Goal: Task Accomplishment & Management: Complete application form

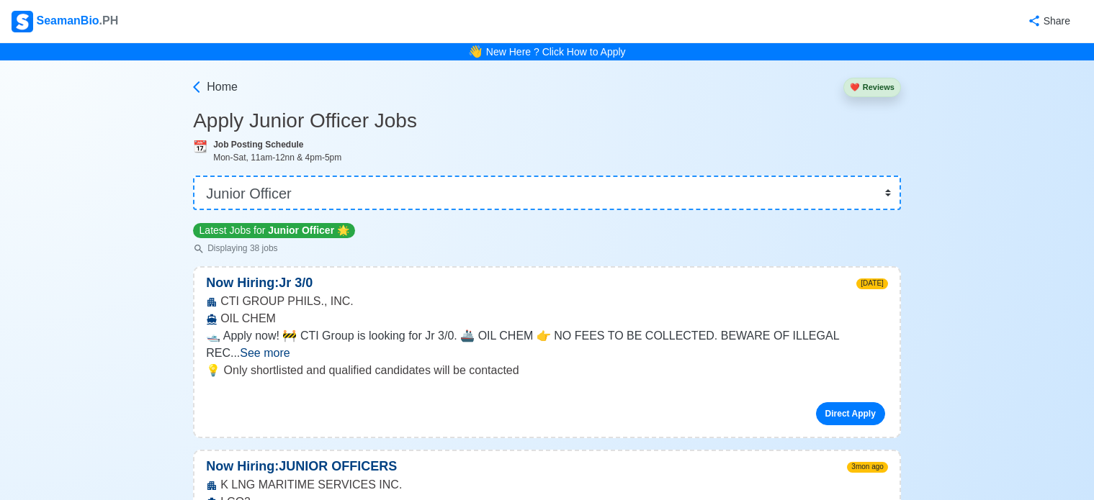
select select "Junior Officer"
click at [510, 54] on link "New Here ? Click How to Apply" at bounding box center [556, 52] width 140 height 12
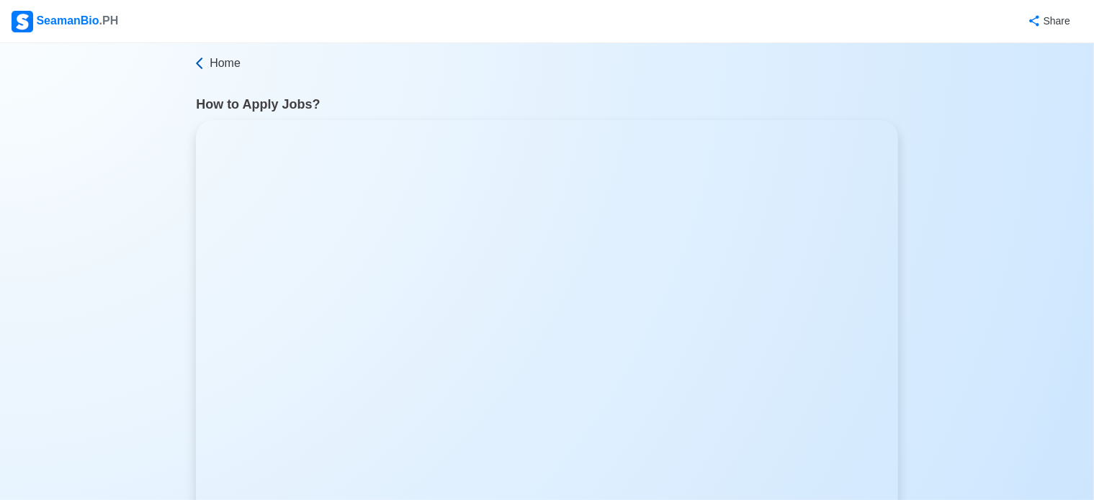
click at [228, 71] on span "Home" at bounding box center [225, 63] width 31 height 17
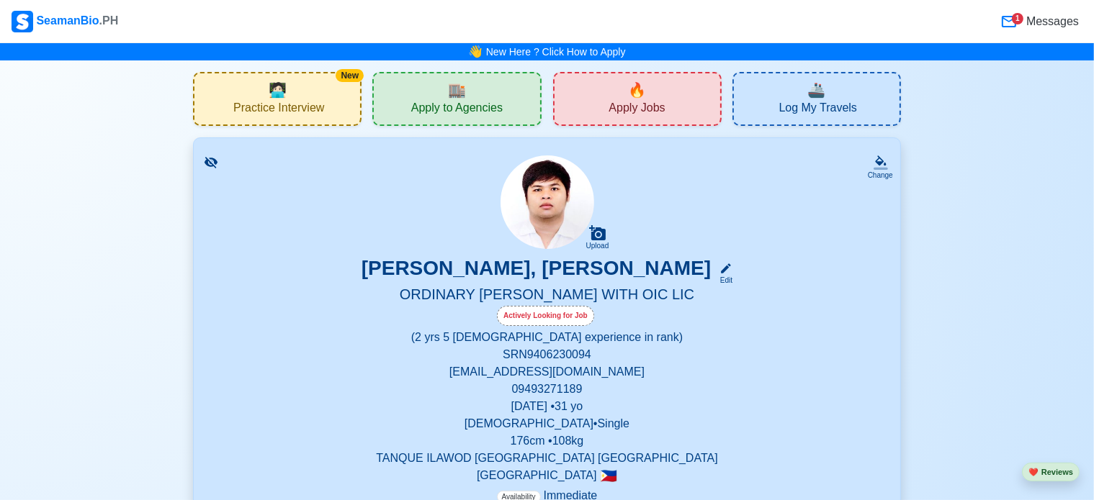
click at [649, 102] on span "Apply Jobs" at bounding box center [636, 110] width 56 height 18
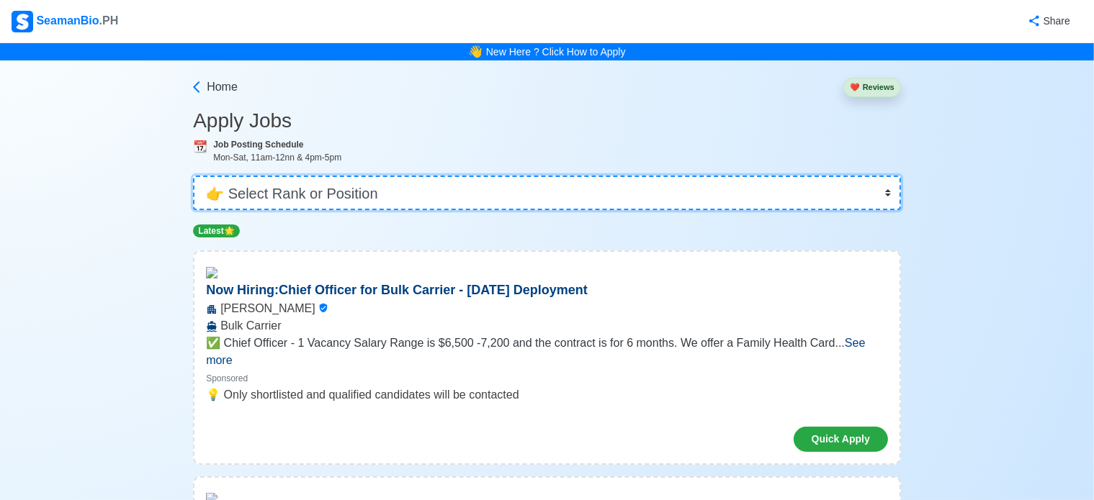
click at [387, 208] on select "👉 Select Rank or Position Master Chief Officer 2nd Officer 3rd Officer Junior O…" at bounding box center [547, 193] width 708 height 35
click at [193, 176] on select "👉 Select Rank or Position Master Chief Officer 2nd Officer 3rd Officer Junior O…" at bounding box center [547, 193] width 708 height 35
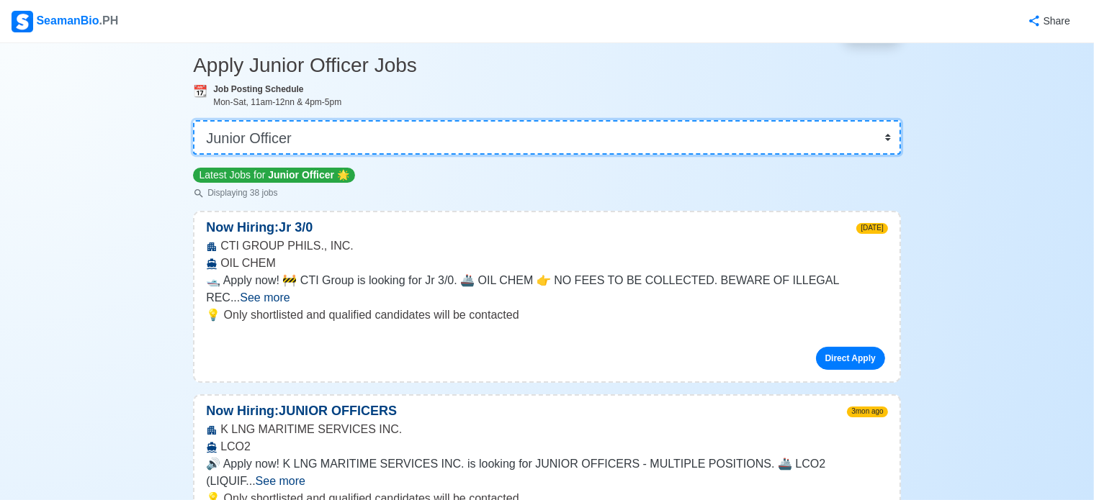
scroll to position [216, 0]
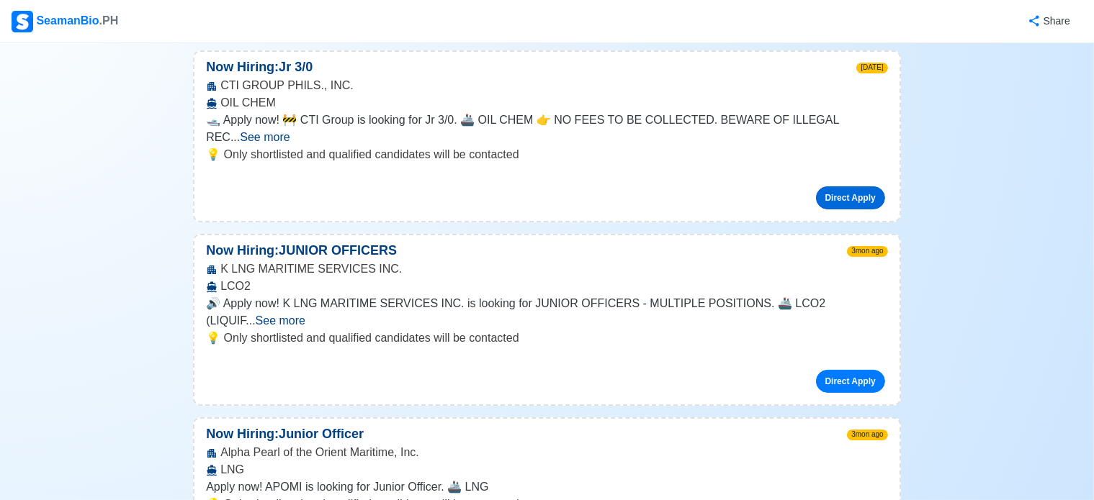
click at [858, 186] on link "Direct Apply" at bounding box center [850, 197] width 69 height 23
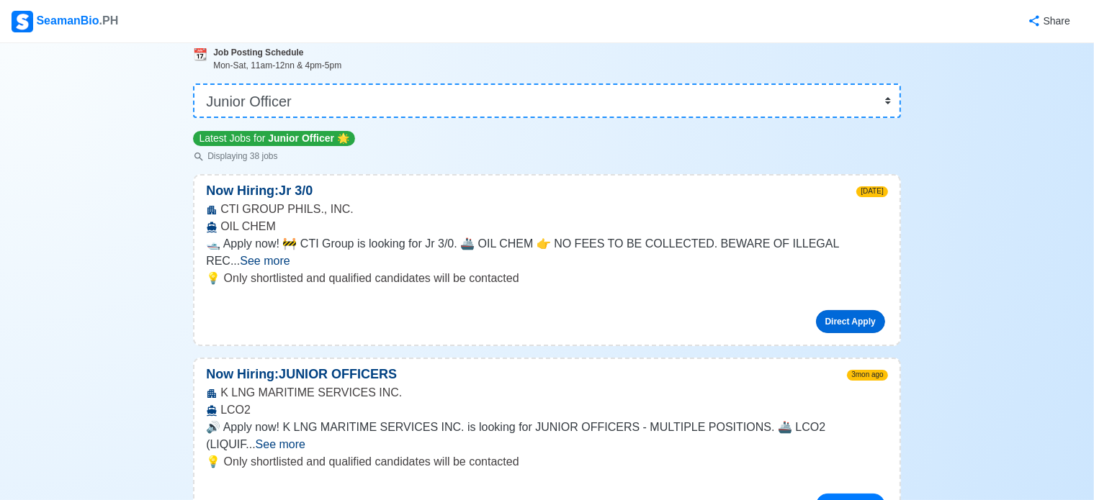
scroll to position [0, 0]
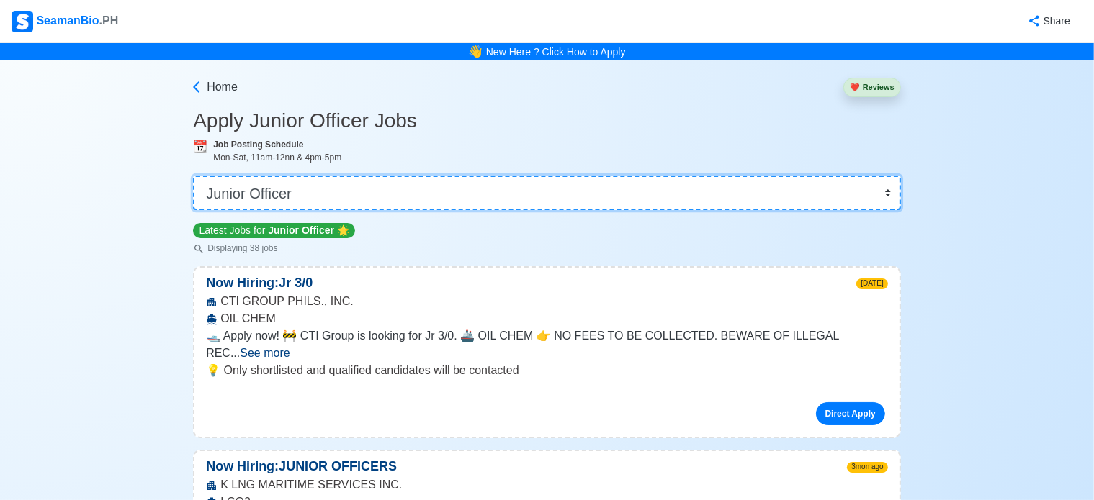
click at [493, 188] on select "👉 Select Rank or Position Master Chief Officer 2nd Officer 3rd Officer Junior O…" at bounding box center [547, 193] width 708 height 35
select select "[PERSON_NAME]"
click at [193, 176] on select "👉 Select Rank or Position Master Chief Officer 2nd Officer 3rd Officer Junior O…" at bounding box center [547, 193] width 708 height 35
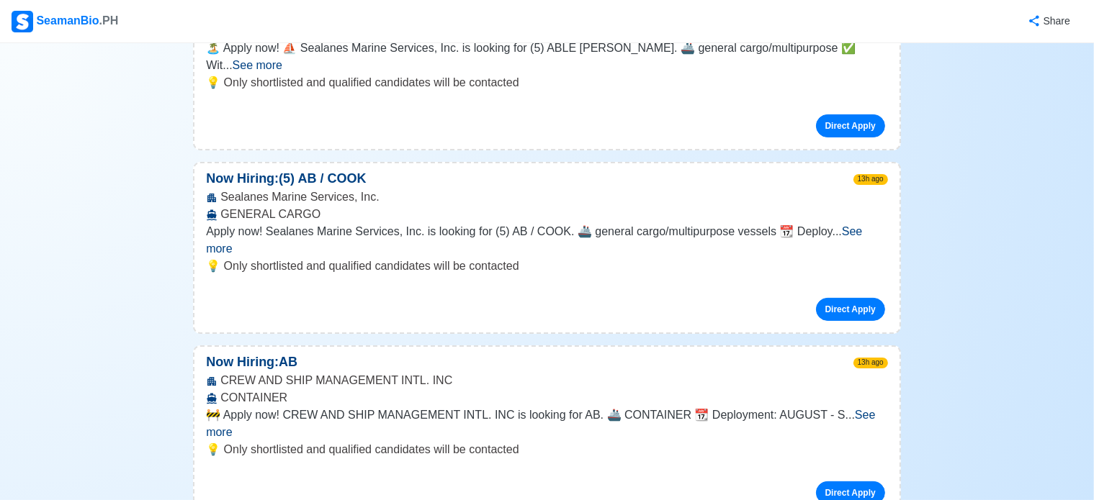
scroll to position [576, 0]
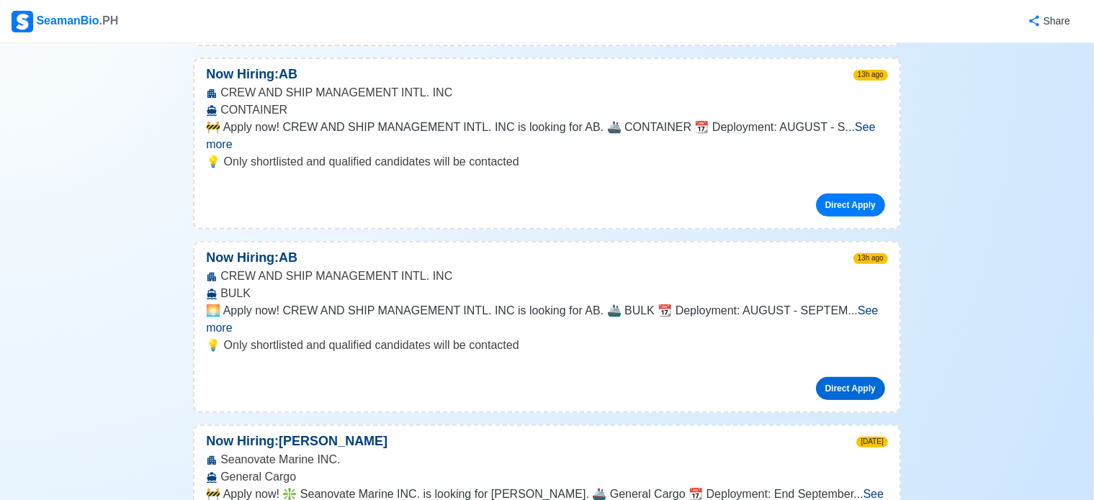
click at [864, 377] on link "Direct Apply" at bounding box center [850, 388] width 69 height 23
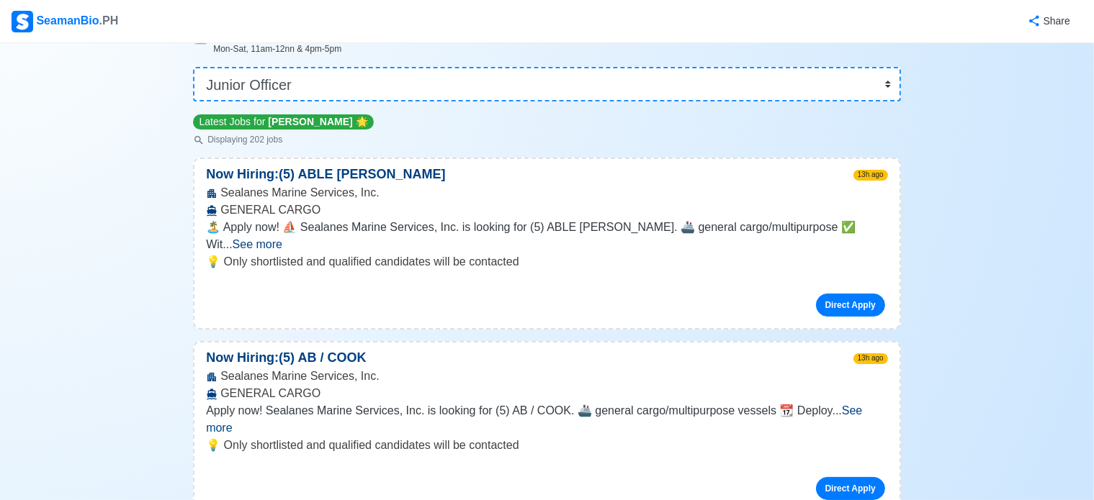
scroll to position [0, 0]
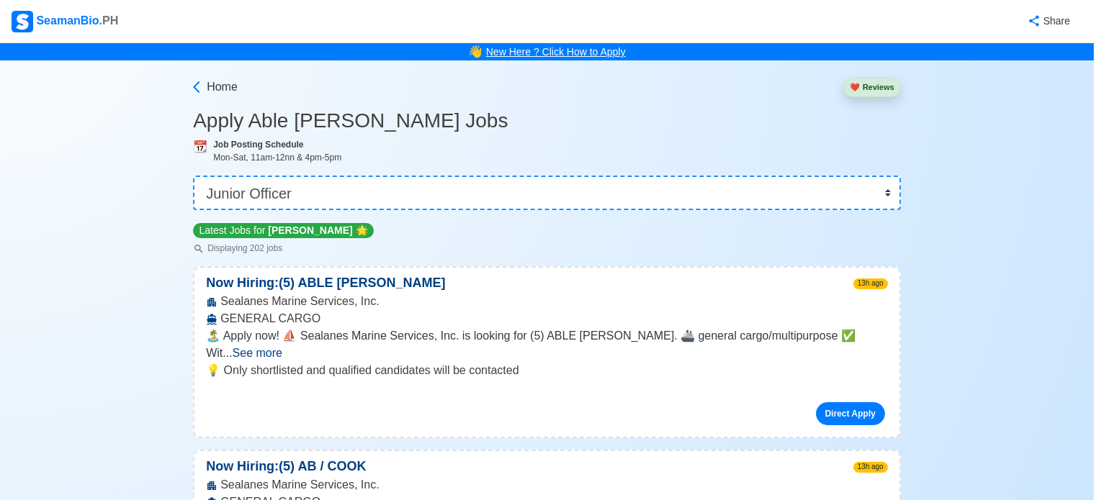
click at [517, 55] on link "New Here ? Click How to Apply" at bounding box center [556, 52] width 140 height 12
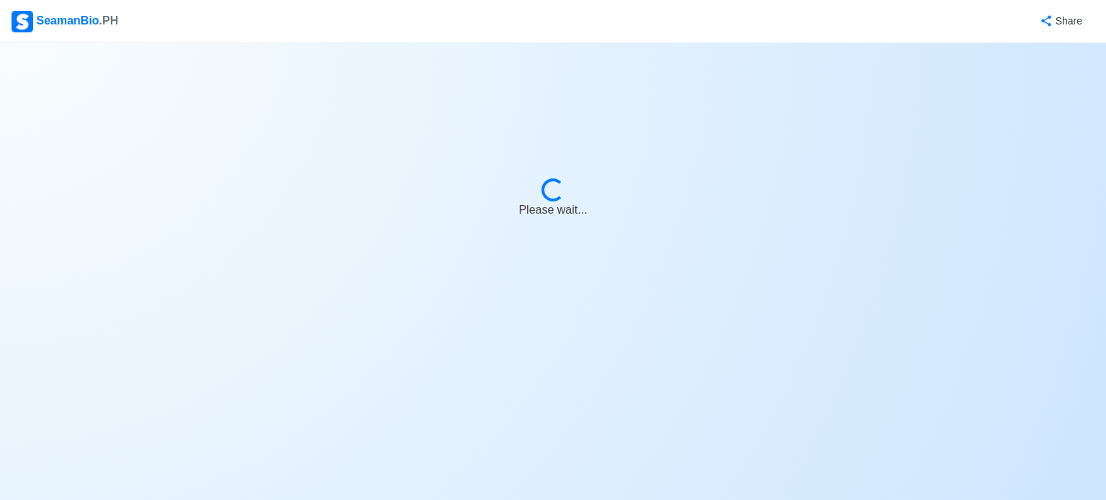
select select "[PERSON_NAME]"
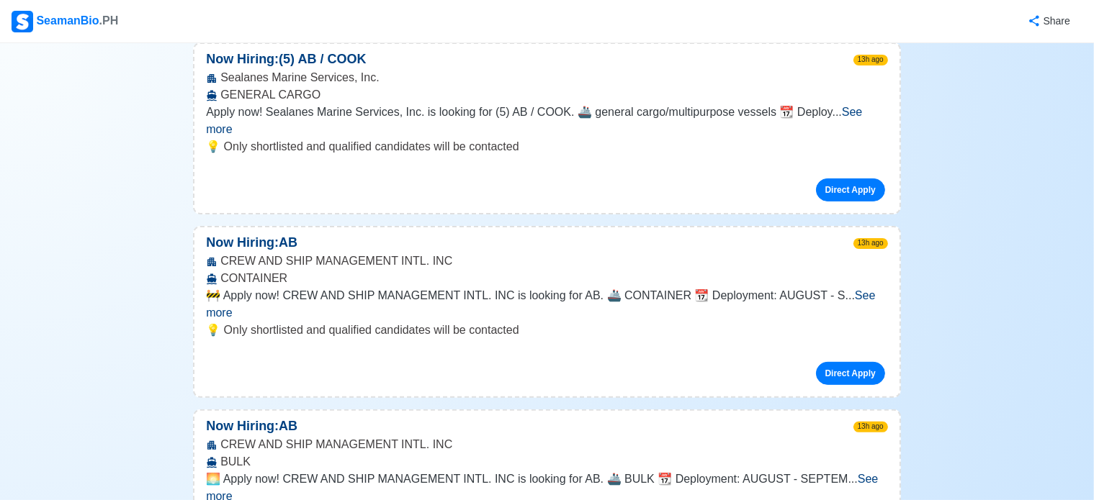
scroll to position [432, 0]
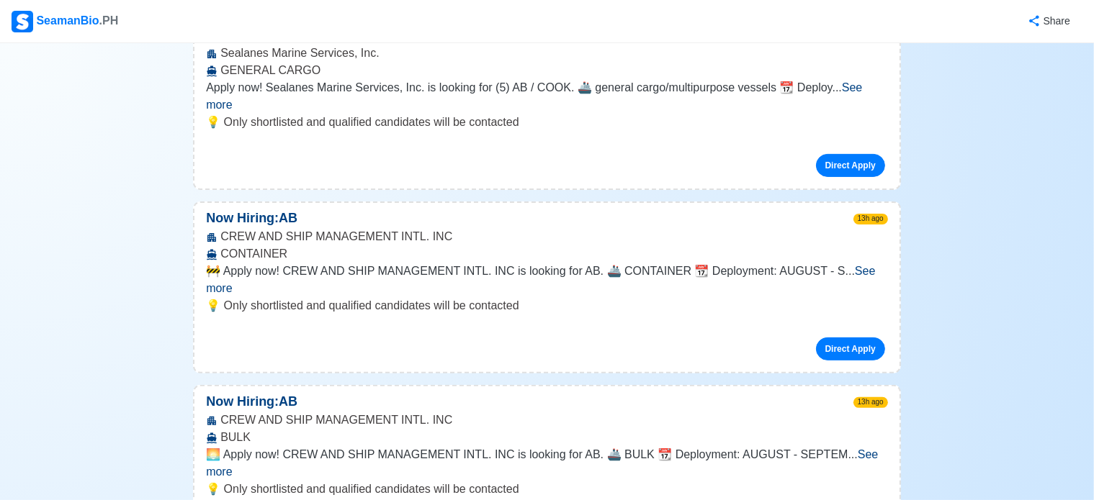
click at [860, 265] on span "See more" at bounding box center [540, 280] width 669 height 30
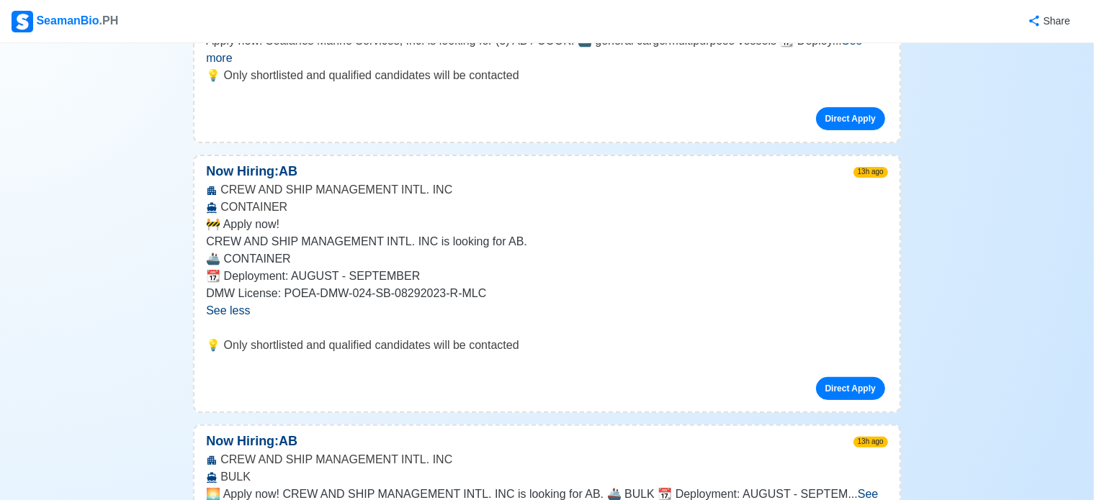
scroll to position [576, 0]
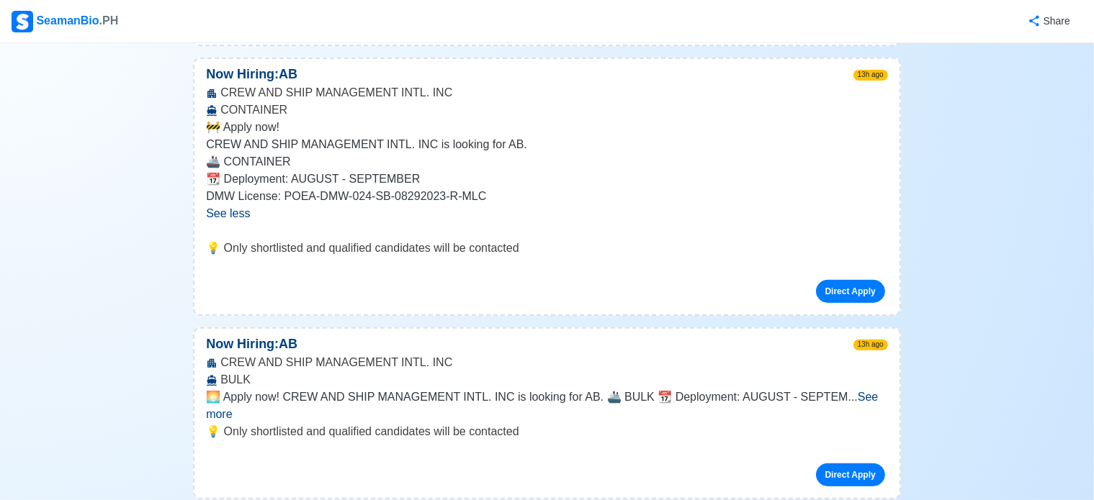
drag, startPoint x: 841, startPoint y: 249, endPoint x: 984, endPoint y: 184, distance: 156.9
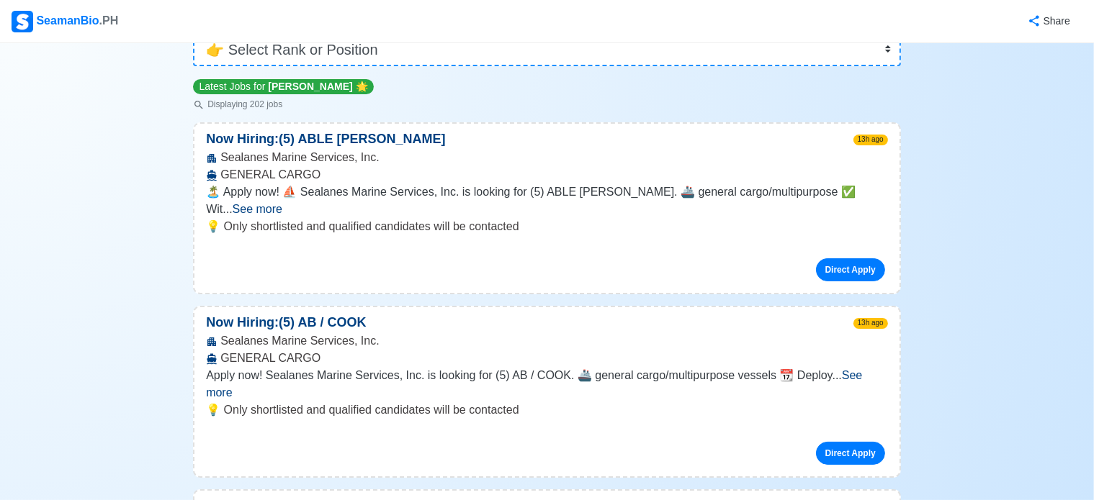
scroll to position [0, 0]
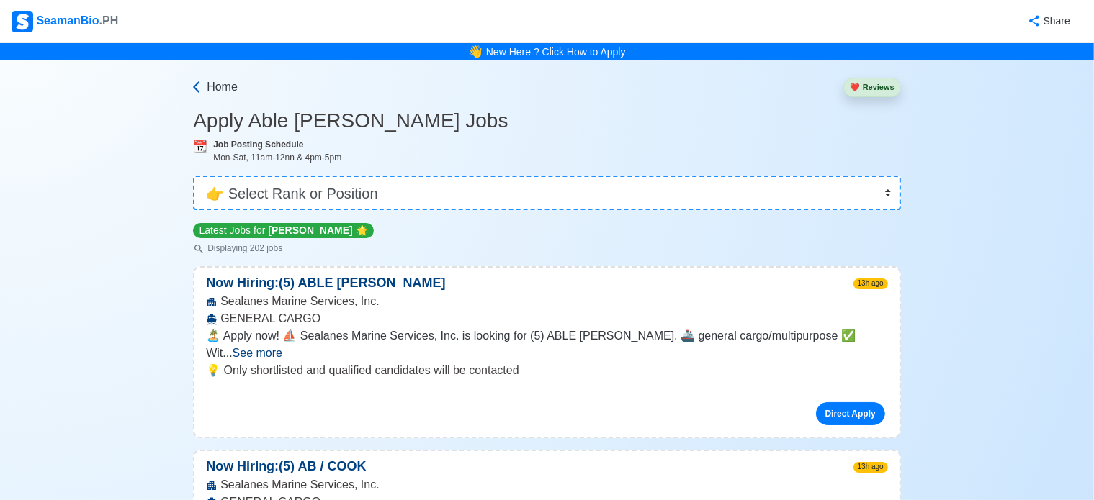
click at [226, 89] on span "Home" at bounding box center [222, 86] width 31 height 17
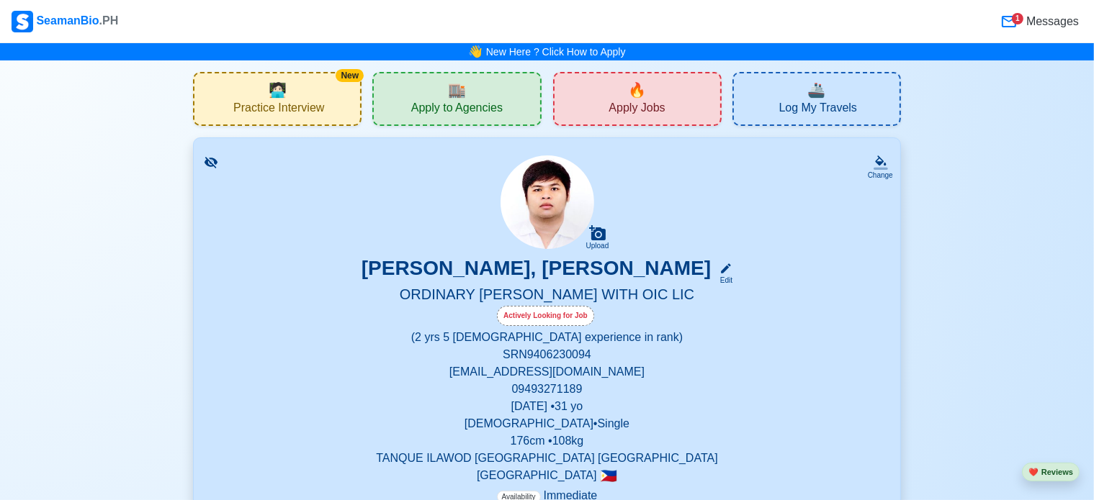
click at [1031, 19] on span "Messages" at bounding box center [1050, 21] width 55 height 17
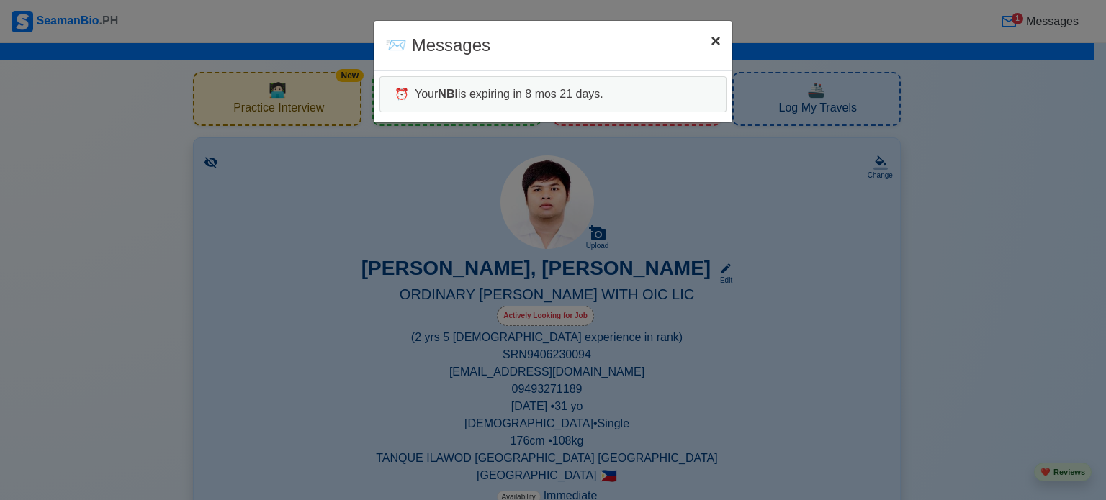
click at [719, 42] on span "×" at bounding box center [716, 40] width 10 height 19
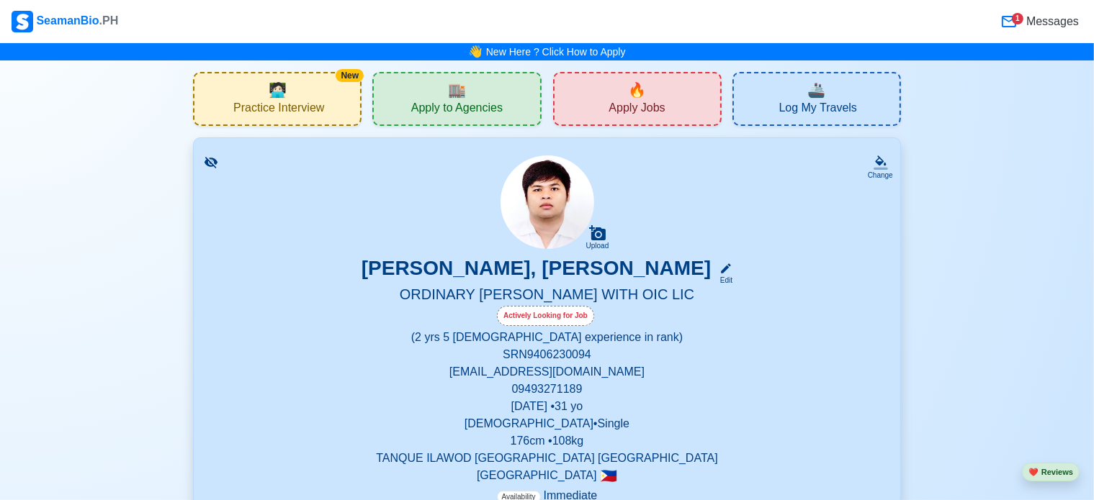
click at [1055, 22] on span "Messages" at bounding box center [1050, 21] width 55 height 17
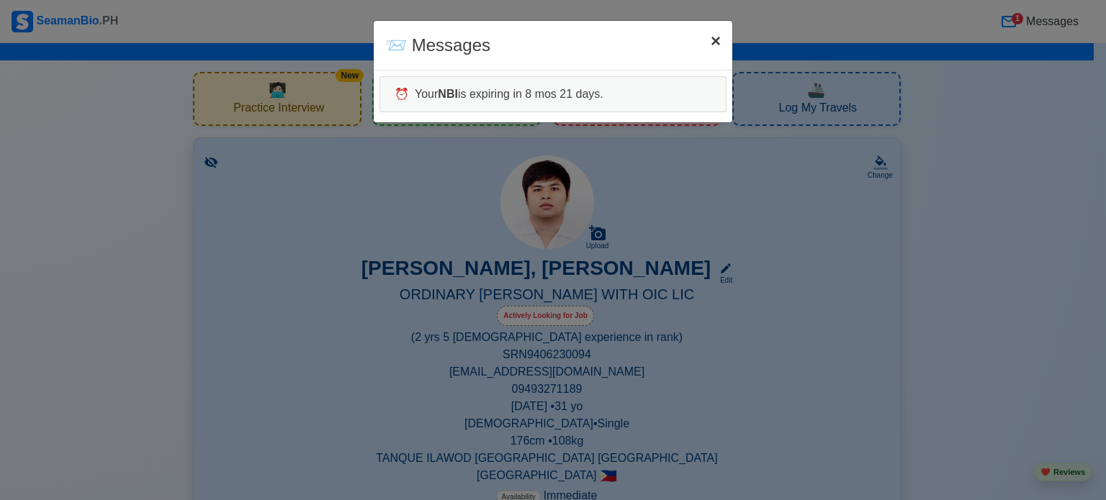
click at [712, 37] on span "×" at bounding box center [716, 40] width 10 height 19
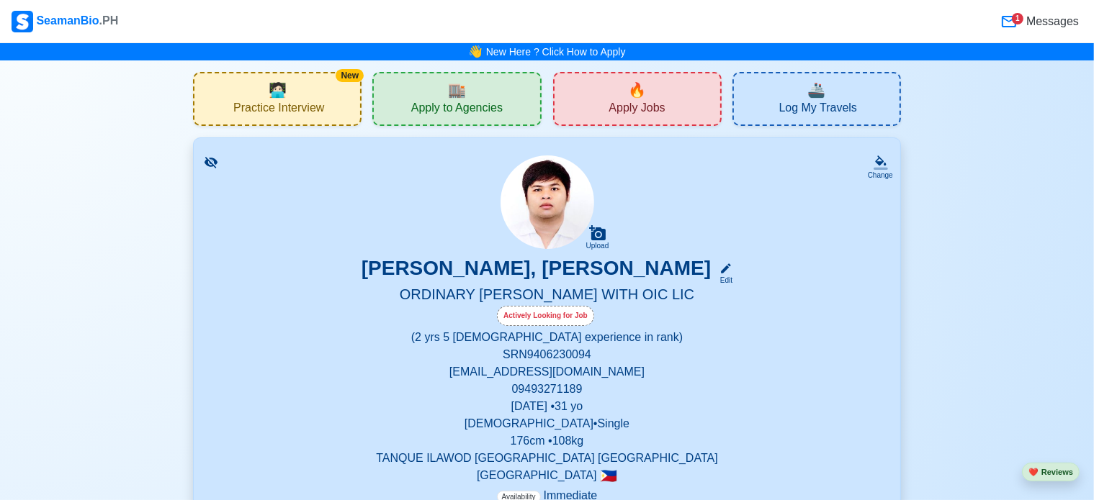
click at [54, 17] on div "SeamanBio .PH" at bounding box center [65, 22] width 107 height 22
click at [491, 107] on span "Apply to Agencies" at bounding box center [456, 110] width 91 height 18
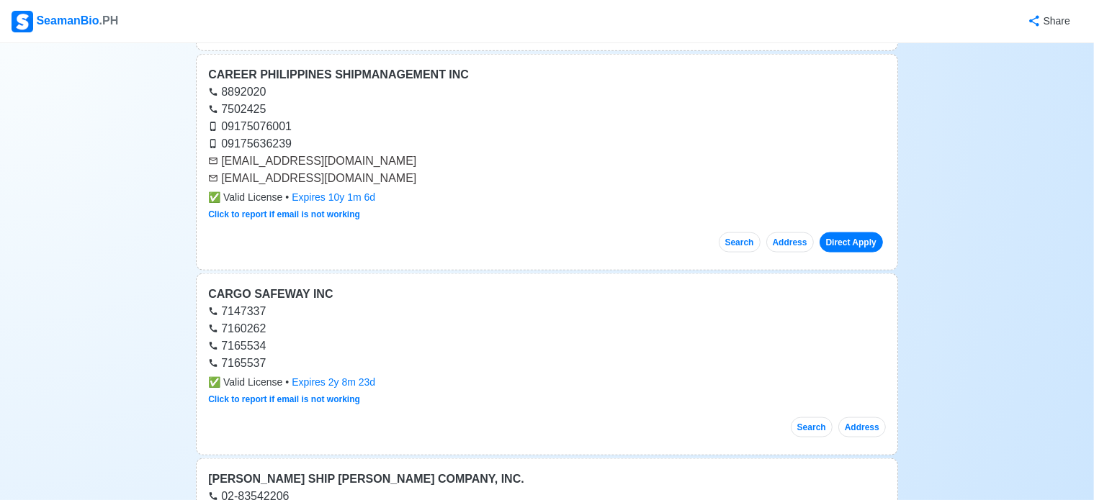
scroll to position [1872, 0]
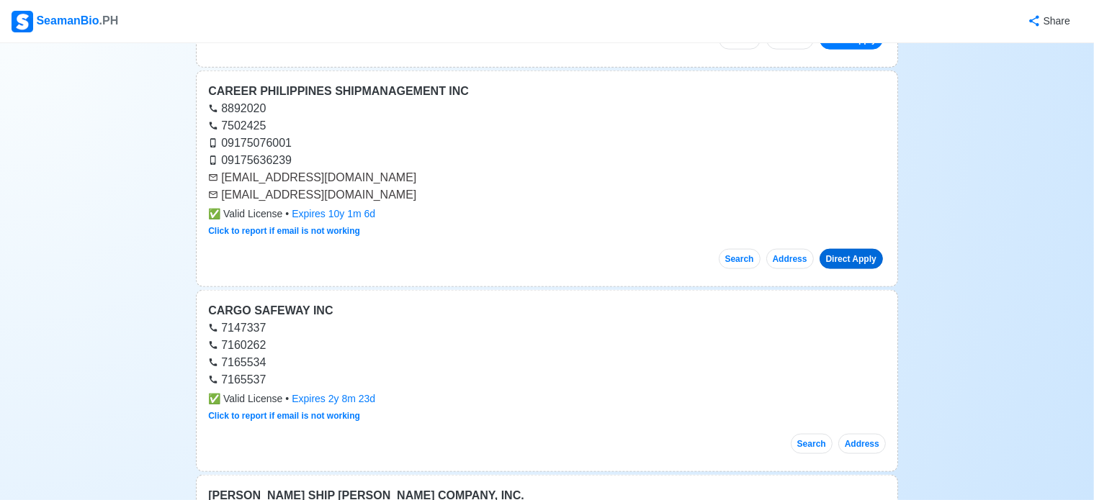
click at [845, 251] on link "Direct Apply" at bounding box center [850, 259] width 63 height 20
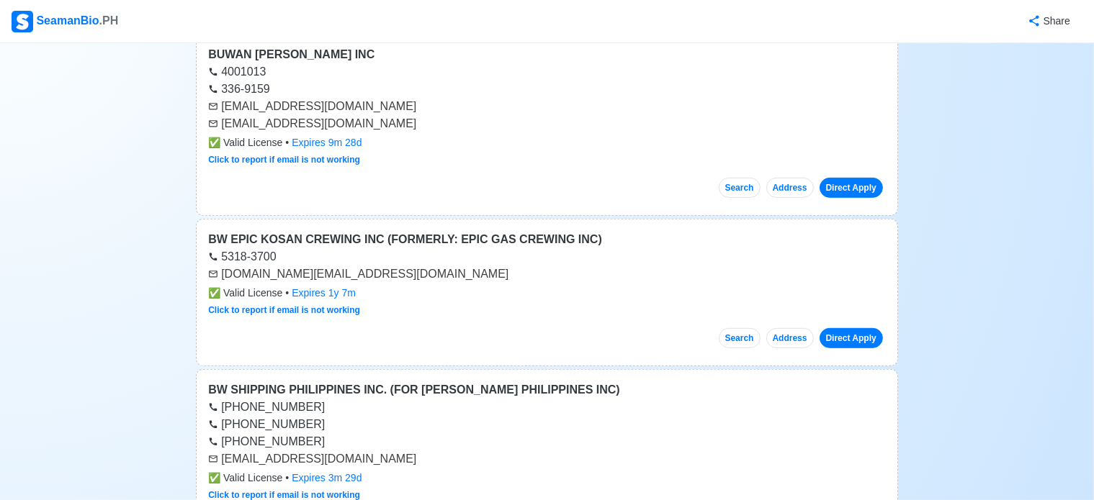
scroll to position [576, 0]
